Goal: Task Accomplishment & Management: Manage account settings

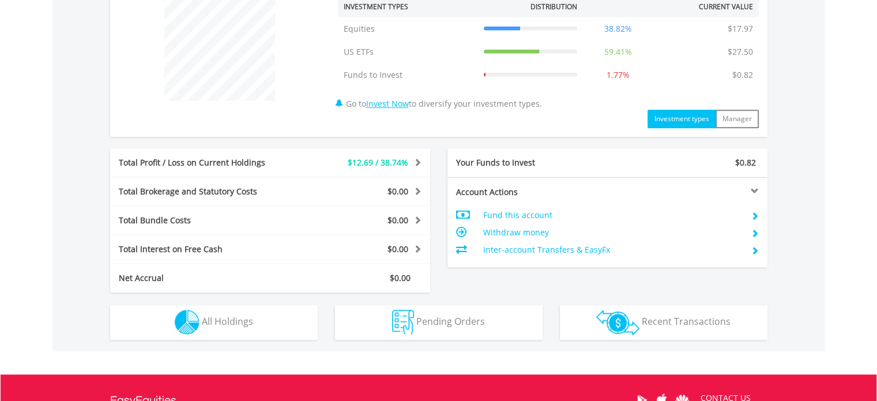
scroll to position [455, 0]
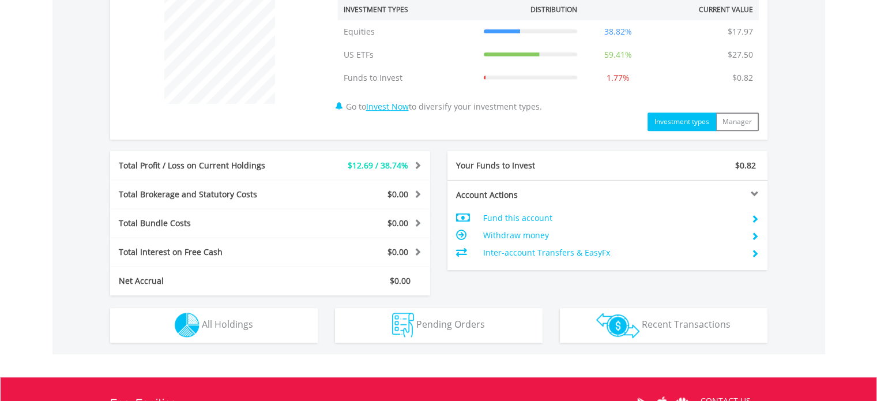
click at [396, 163] on span "$12.69 / 38.74%" at bounding box center [378, 165] width 61 height 11
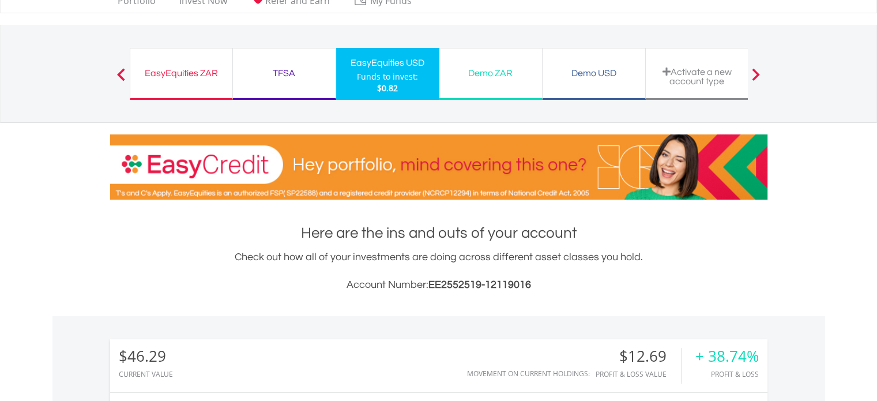
scroll to position [0, 0]
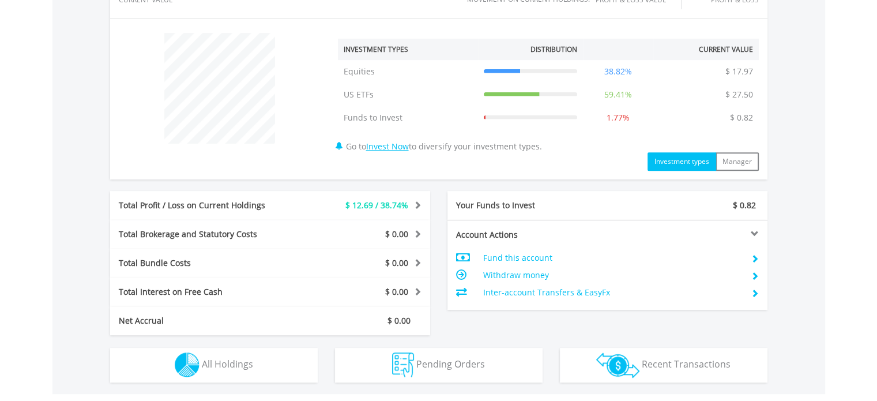
scroll to position [421, 0]
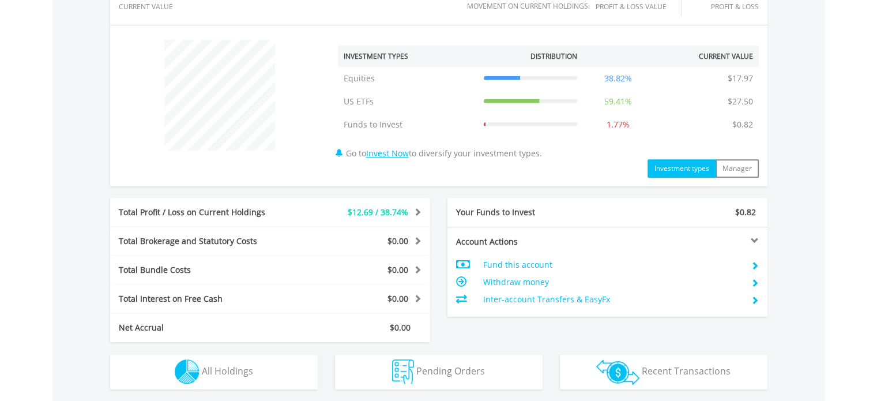
scroll to position [410, 0]
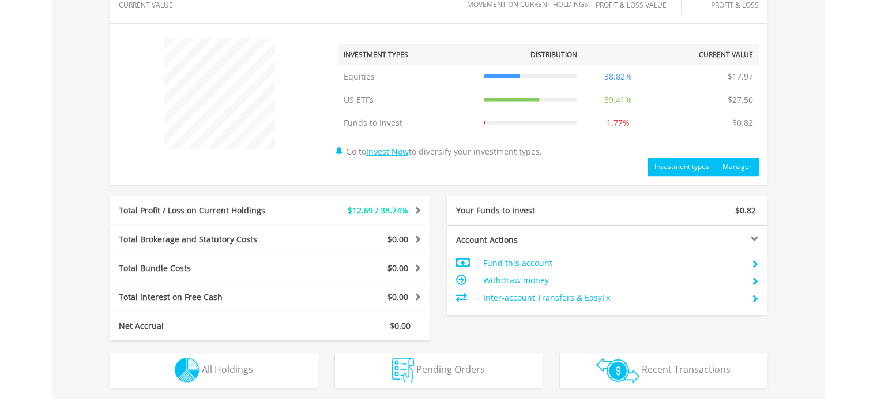
click at [735, 159] on button "Manager" at bounding box center [736, 166] width 43 height 18
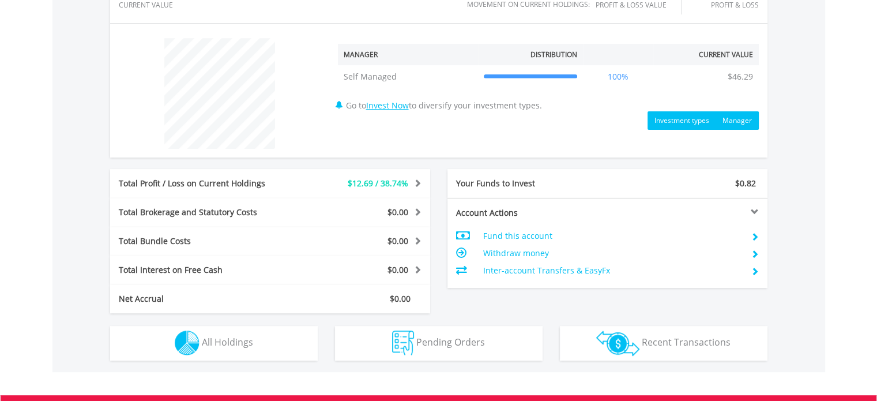
click at [687, 122] on button "Investment types" at bounding box center [681, 120] width 69 height 18
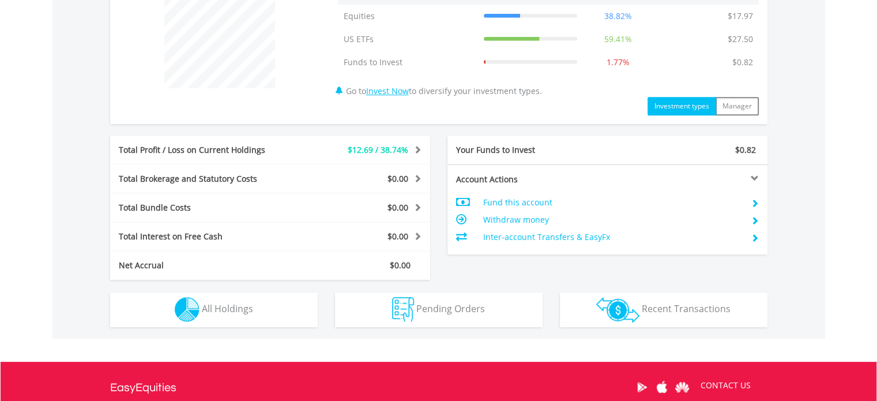
scroll to position [473, 0]
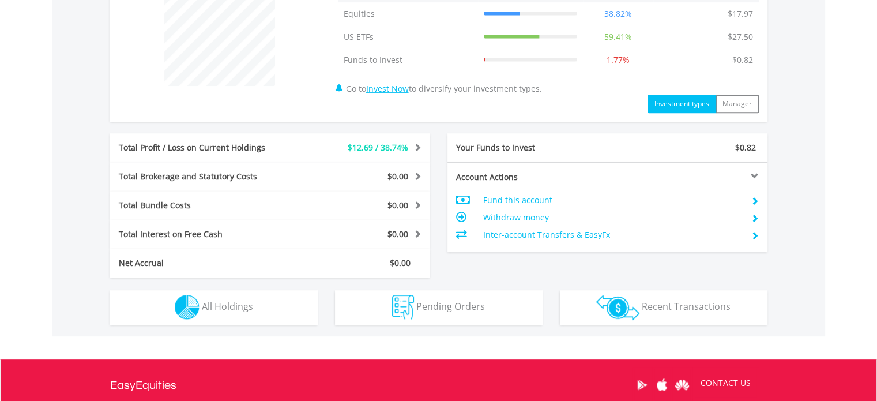
click at [393, 142] on span "$12.69 / 38.74%" at bounding box center [378, 147] width 61 height 11
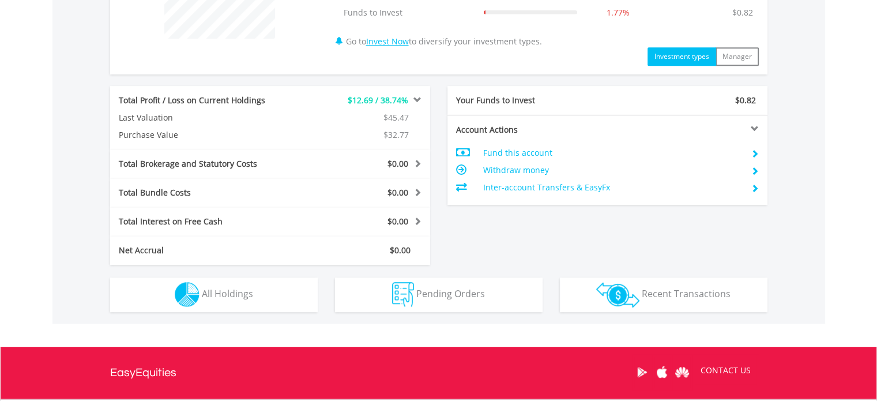
scroll to position [521, 0]
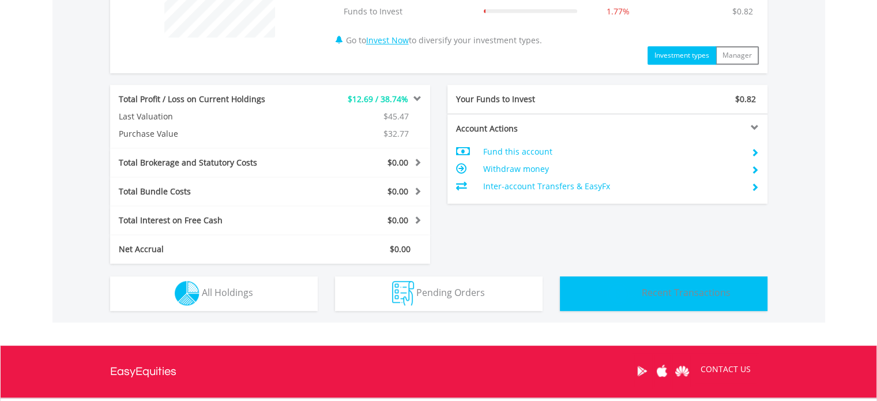
click at [638, 289] on img "button" at bounding box center [617, 293] width 43 height 25
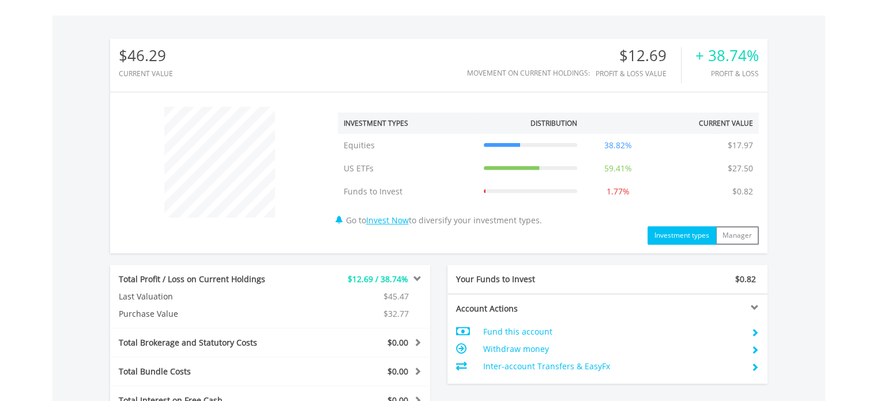
scroll to position [341, 0]
